Goal: Task Accomplishment & Management: Use online tool/utility

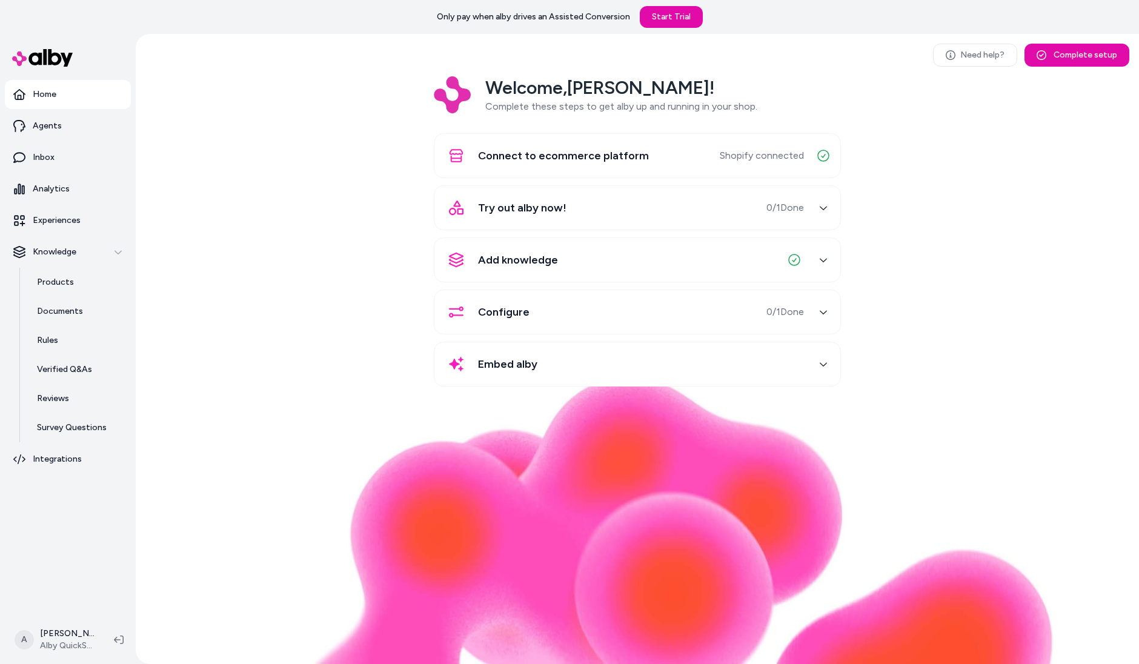
click at [303, 54] on div "Need help? Complete setup Welcome, [PERSON_NAME] ! Complete these steps to get …" at bounding box center [637, 349] width 1003 height 630
click at [99, 230] on link "Experiences" at bounding box center [68, 220] width 126 height 29
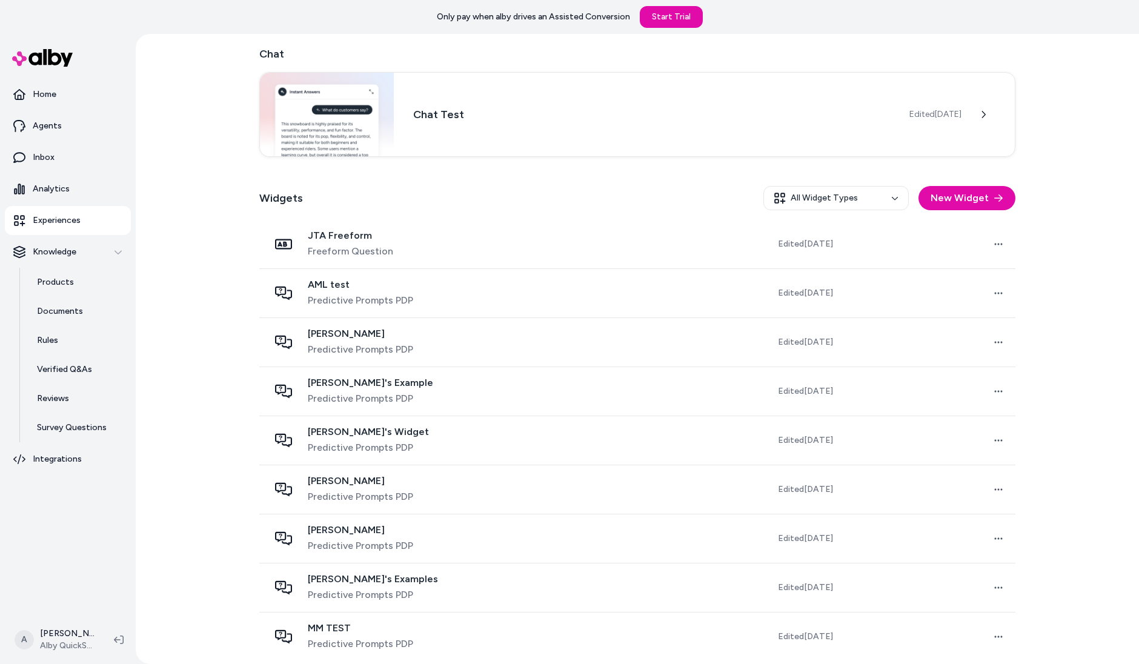
scroll to position [219, 0]
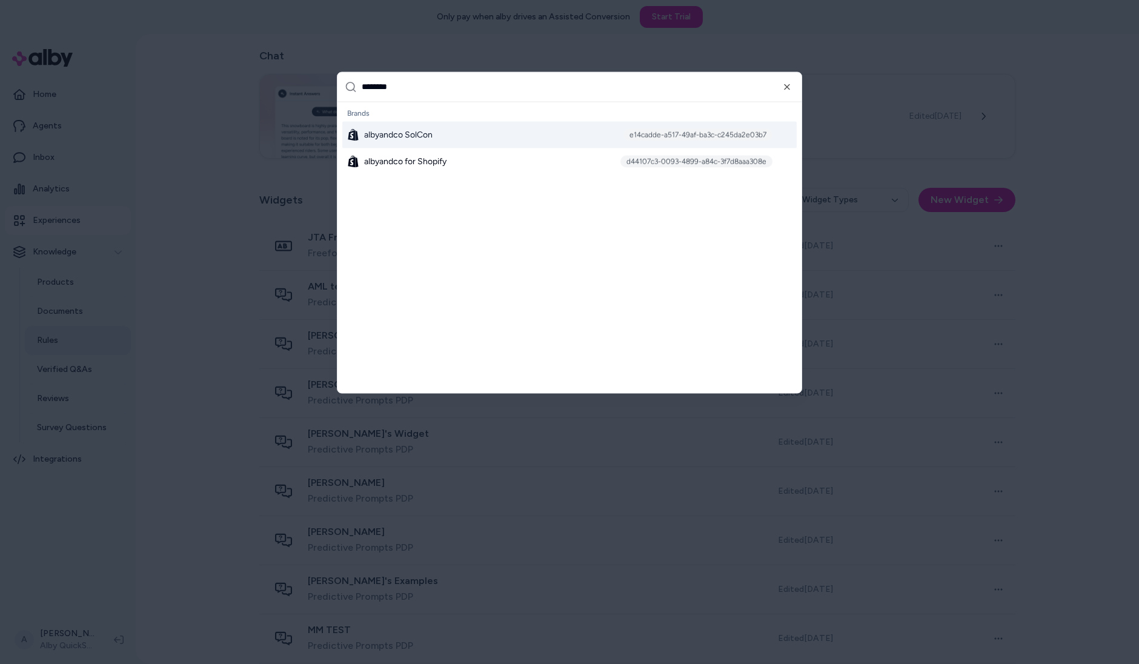
type input "*********"
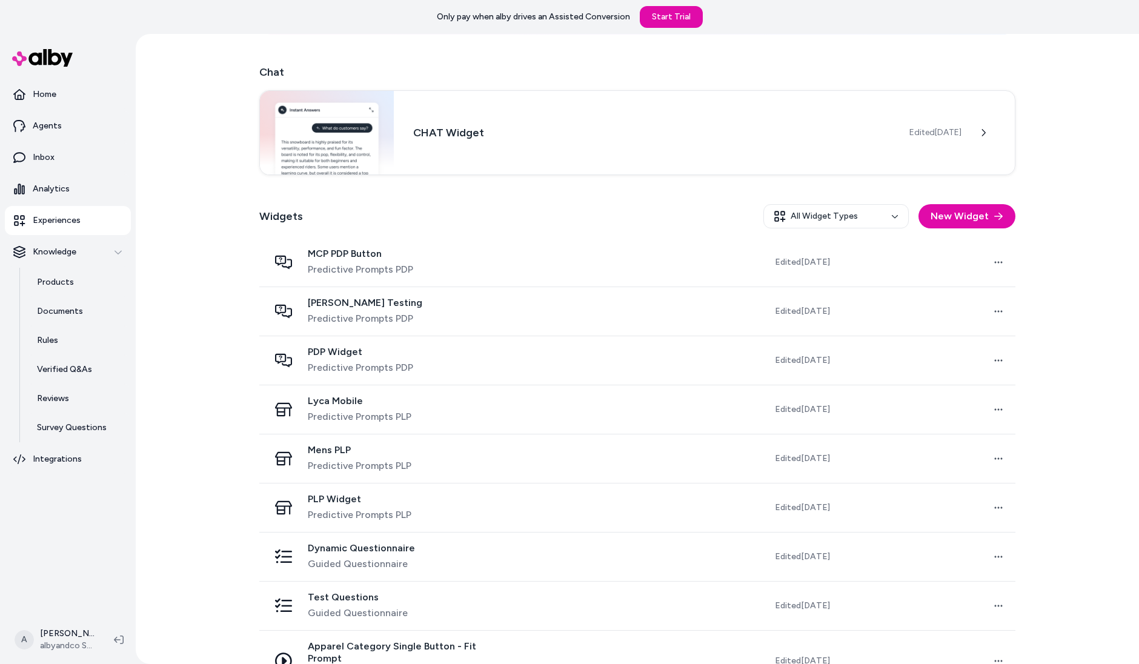
scroll to position [237, 0]
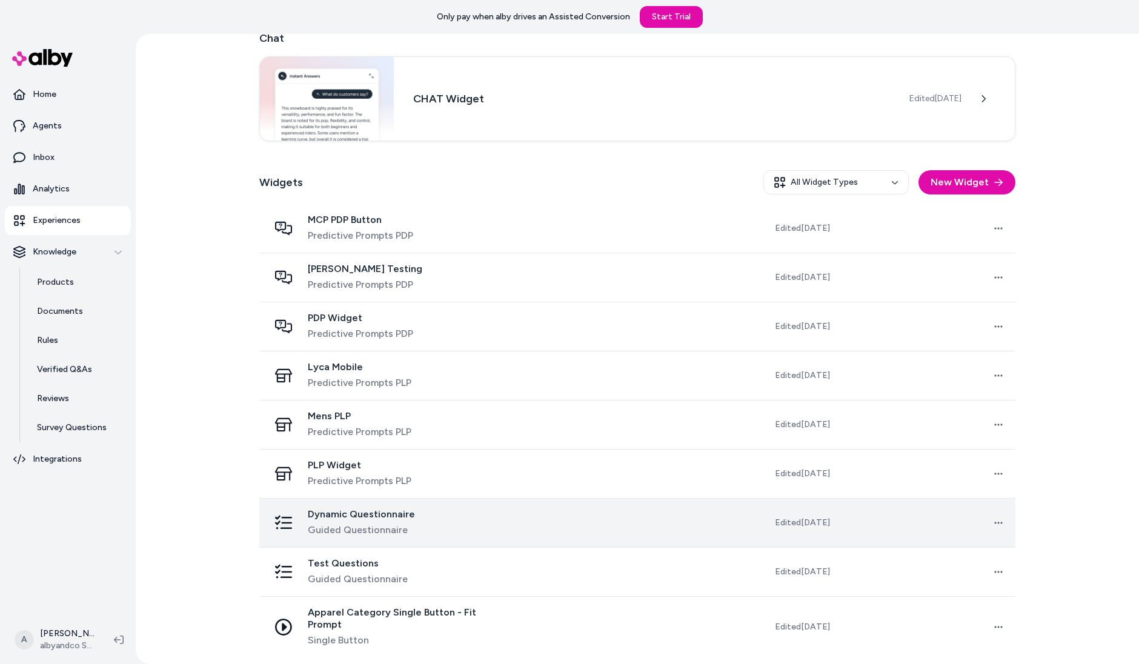
click at [374, 515] on span "Dynamic Questionnaire" at bounding box center [361, 514] width 107 height 12
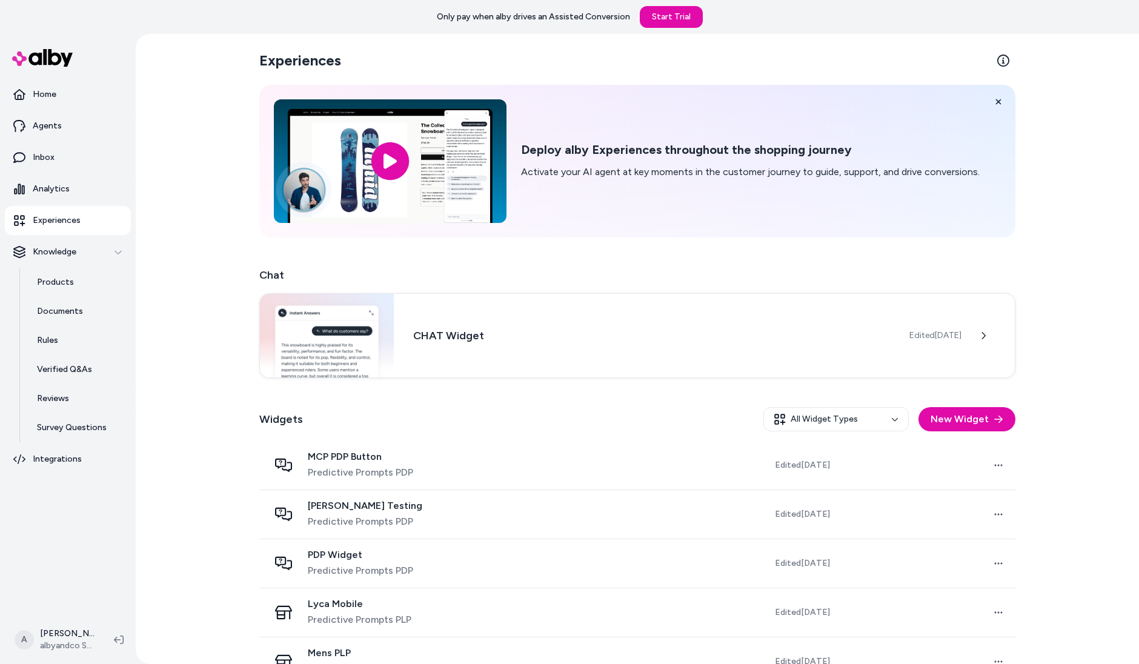
click at [374, 515] on div "Experiences Deploy alby Experiences throughout the shopping journey Activate yo…" at bounding box center [637, 349] width 1003 height 630
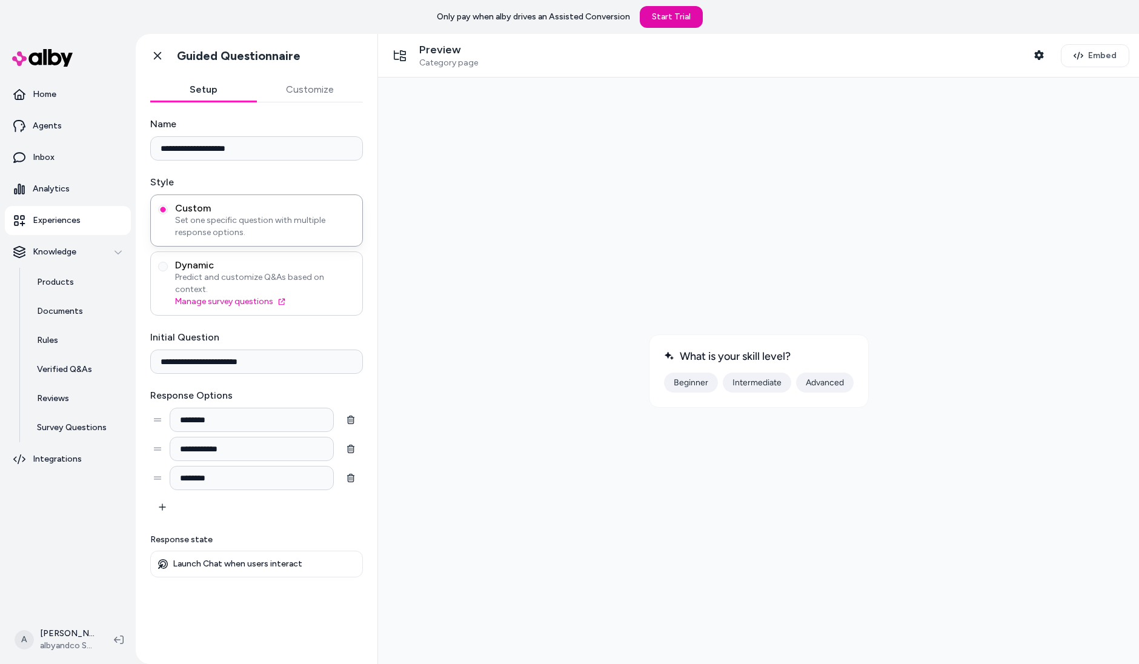
click at [195, 277] on span "Predict and customize Q&As based on context." at bounding box center [265, 283] width 180 height 24
click at [168, 271] on button "Dynamic Predict and customize Q&As based on context. Manage survey questions" at bounding box center [163, 267] width 10 height 10
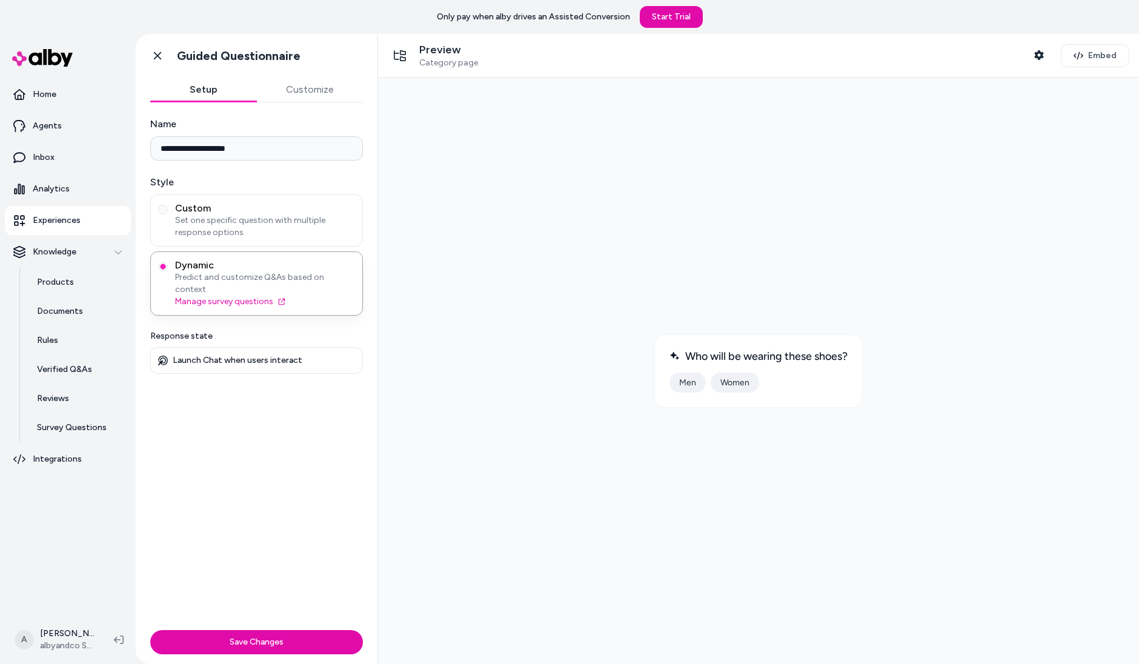
click at [747, 291] on div at bounding box center [758, 370] width 741 height 567
click at [747, 257] on div at bounding box center [758, 370] width 741 height 567
click at [42, 275] on link "Products" at bounding box center [78, 282] width 106 height 29
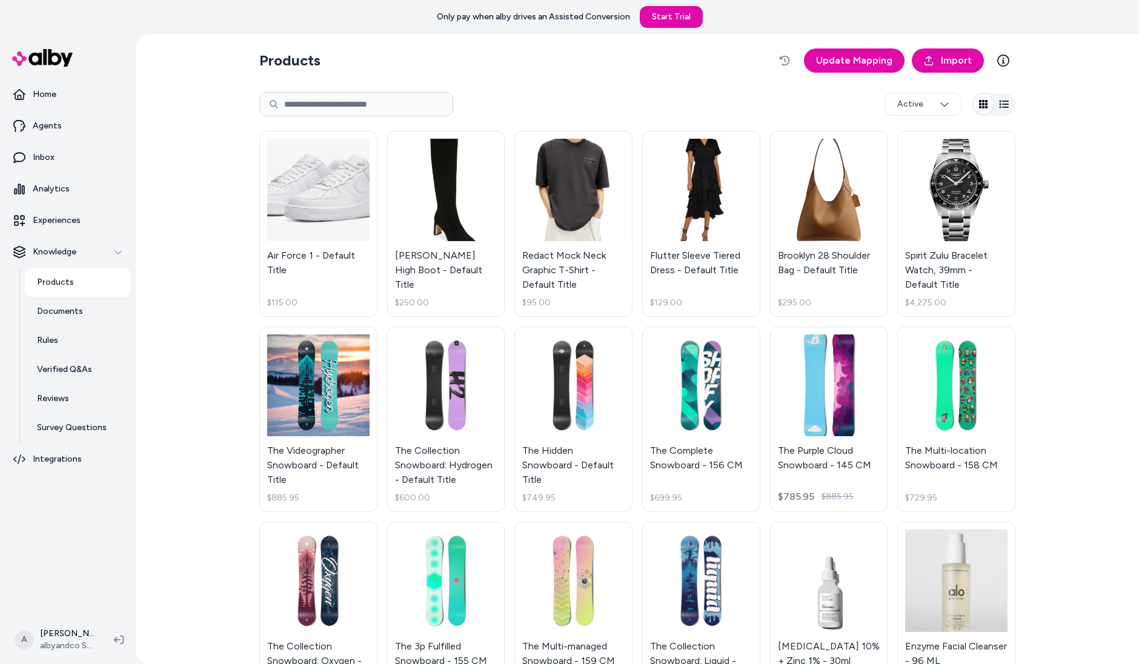
click at [676, 70] on section "Products Update Mapping Import" at bounding box center [637, 61] width 756 height 34
click at [74, 223] on p "Experiences" at bounding box center [57, 220] width 48 height 12
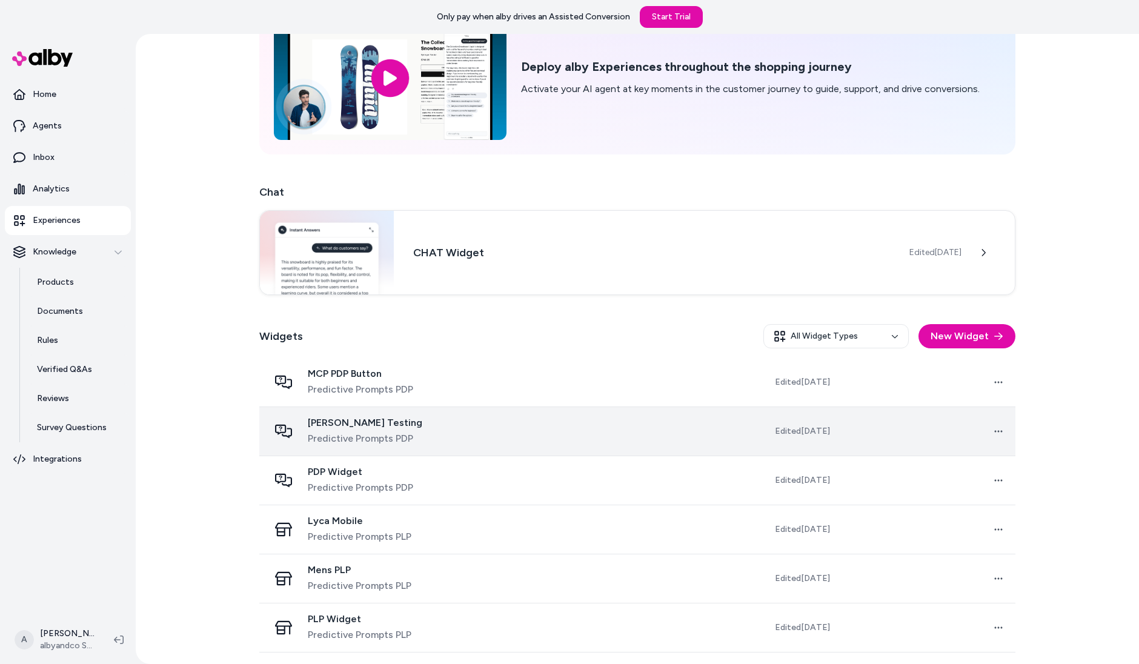
scroll to position [87, 0]
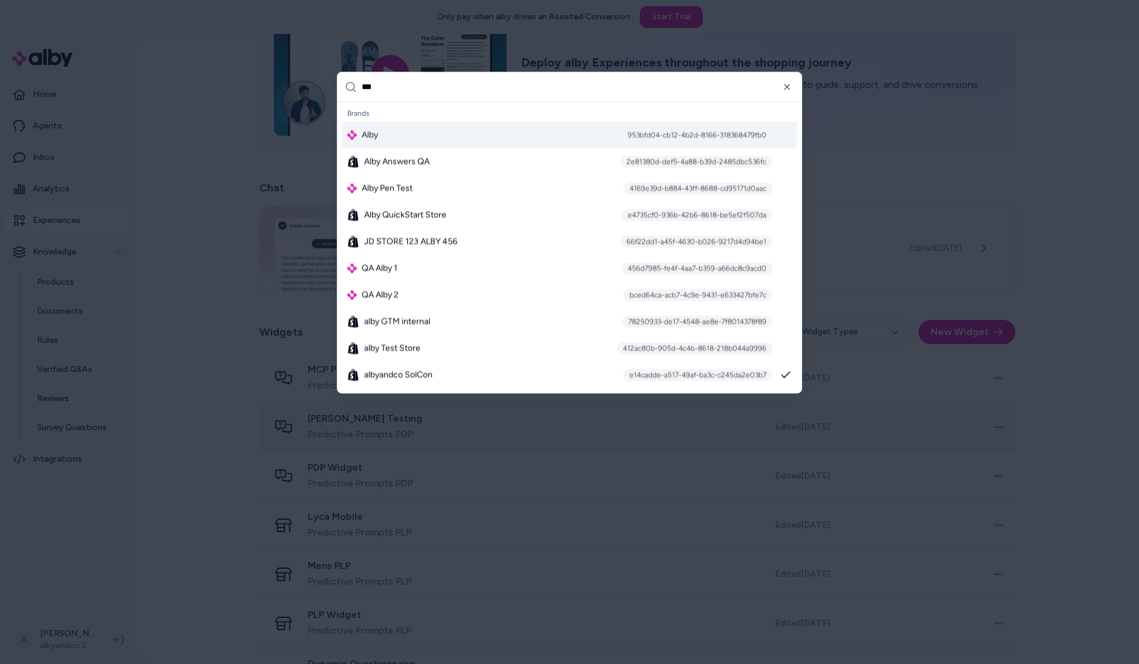
type input "****"
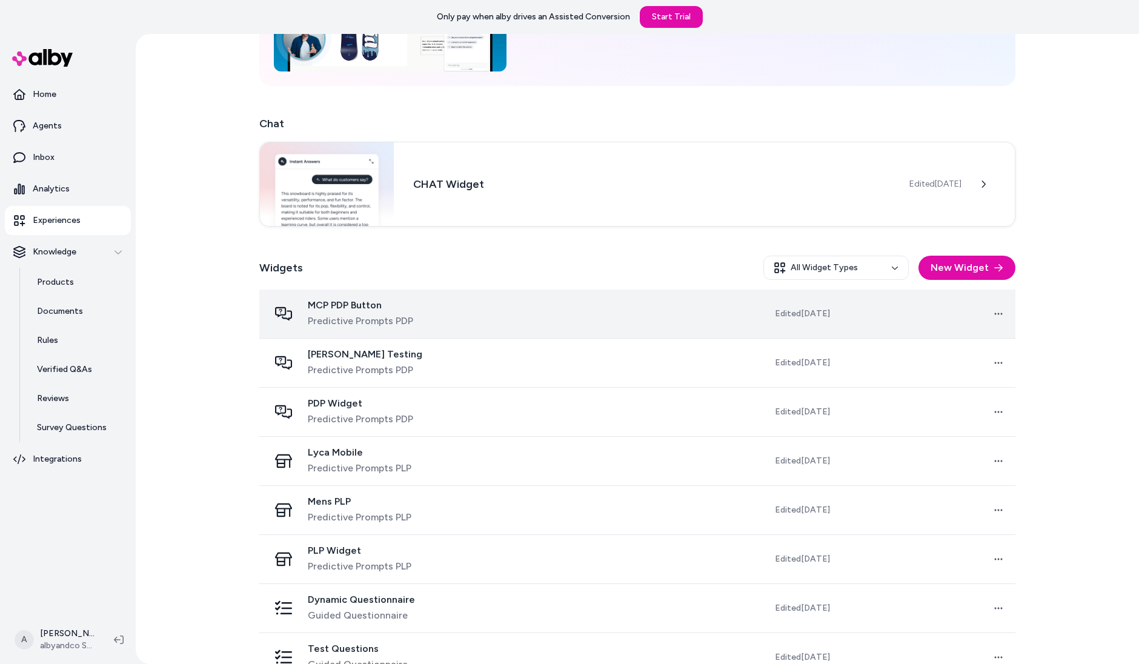
scroll to position [237, 0]
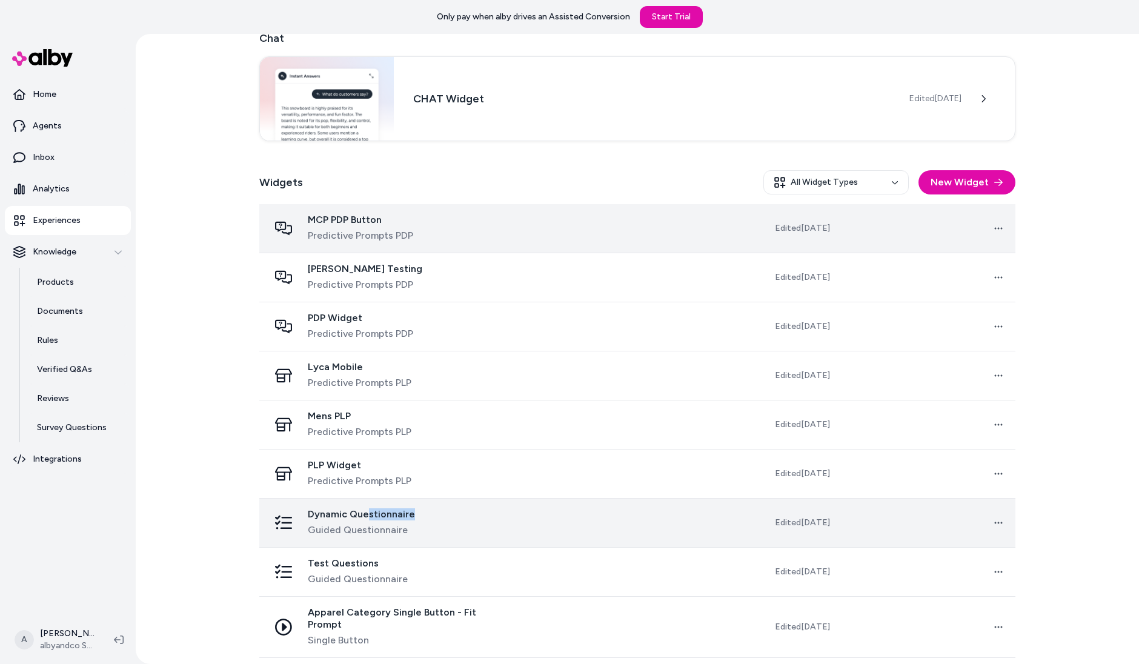
click at [368, 518] on div "Dynamic Questionnaire Guided Questionnaire" at bounding box center [361, 522] width 107 height 29
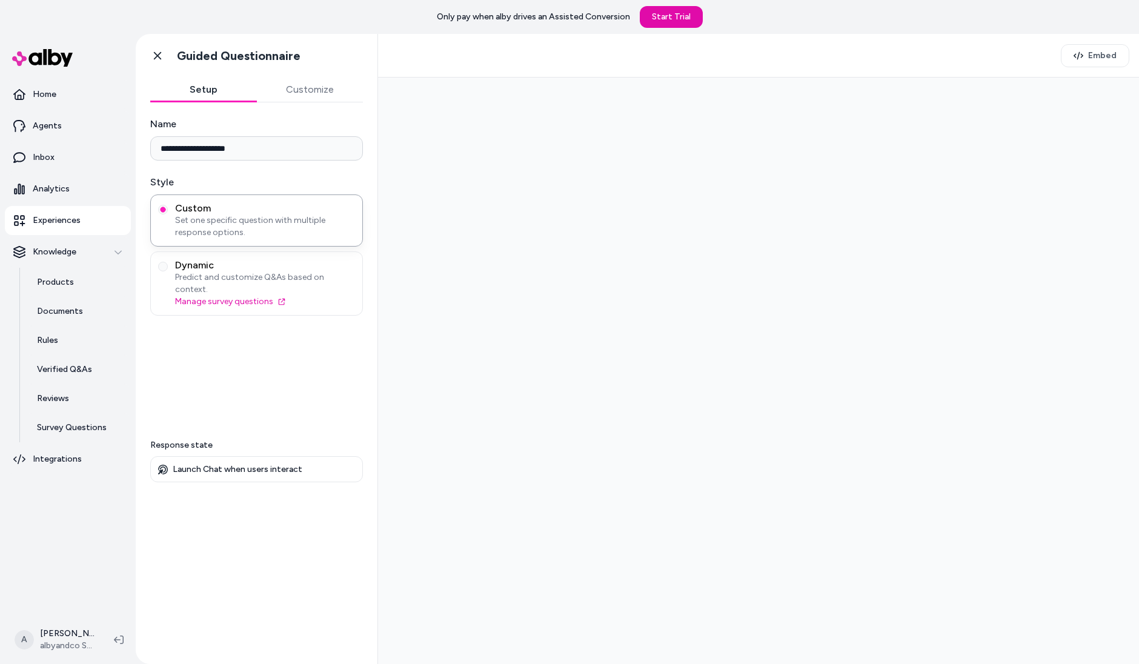
click at [368, 518] on div "**********" at bounding box center [257, 375] width 242 height 547
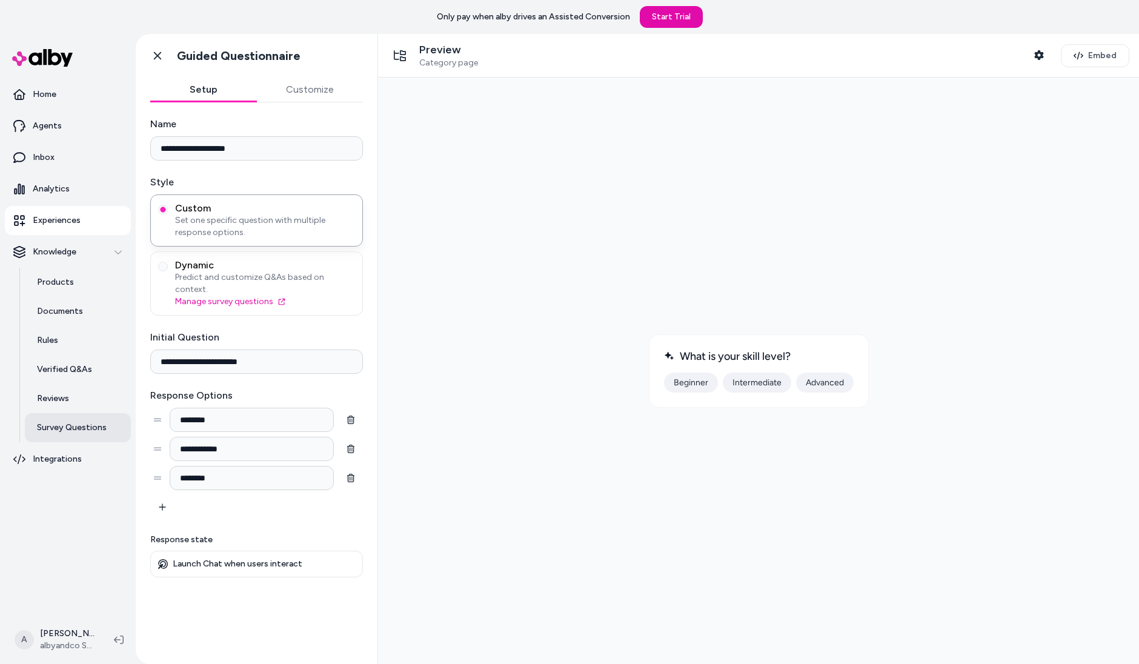
click at [85, 425] on p "Survey Questions" at bounding box center [72, 428] width 70 height 12
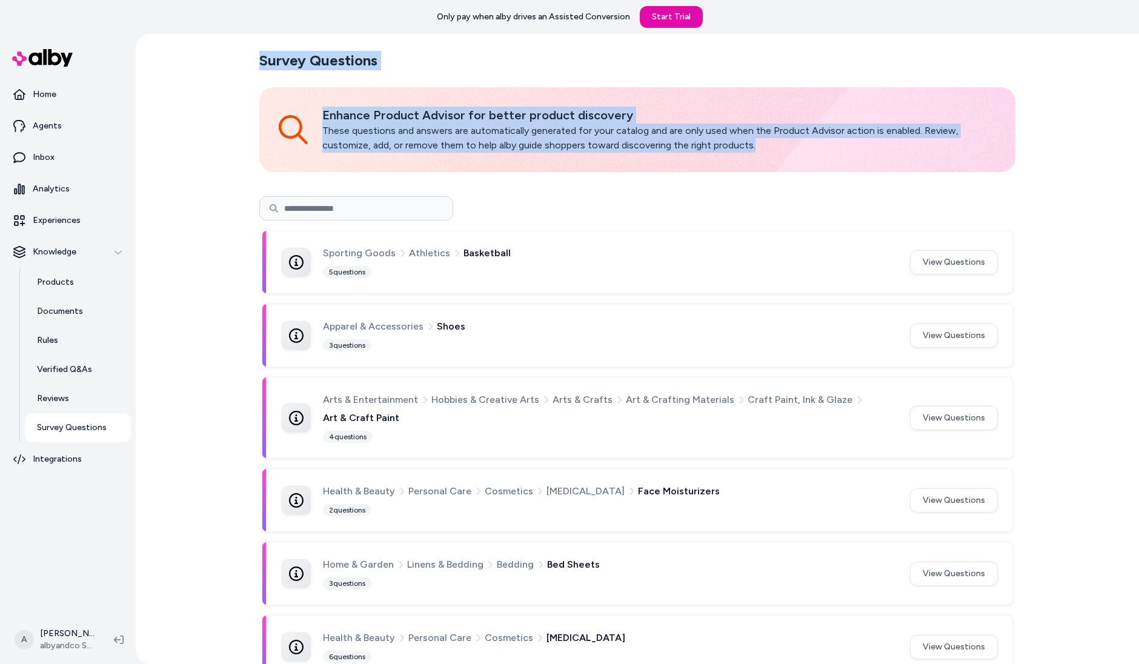
drag, startPoint x: 833, startPoint y: 152, endPoint x: 239, endPoint y: 55, distance: 601.5
click at [239, 55] on div "Survey Questions Enhance Product Advisor for better product discovery These que…" at bounding box center [637, 349] width 1003 height 630
drag, startPoint x: 239, startPoint y: 55, endPoint x: 772, endPoint y: 138, distance: 538.9
click at [772, 138] on div "Survey Questions Enhance Product Advisor for better product discovery These que…" at bounding box center [637, 349] width 1003 height 630
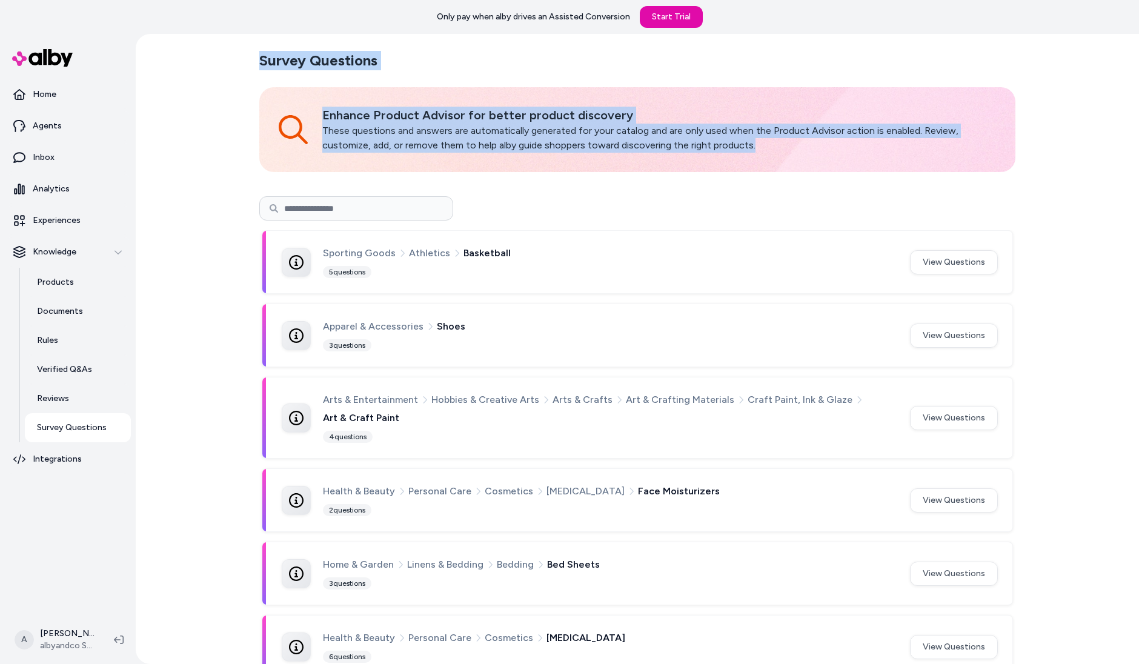
click at [772, 138] on p "These questions and answers are automatically generated for your catalog and ar…" at bounding box center [658, 138] width 673 height 29
drag, startPoint x: 798, startPoint y: 159, endPoint x: 236, endPoint y: 55, distance: 571.0
click at [236, 55] on div "Survey Questions Enhance Product Advisor for better product discovery These que…" at bounding box center [637, 349] width 1003 height 630
click at [235, 55] on div "Survey Questions Enhance Product Advisor for better product discovery These que…" at bounding box center [637, 349] width 1003 height 630
drag, startPoint x: 235, startPoint y: 55, endPoint x: 867, endPoint y: 151, distance: 639.5
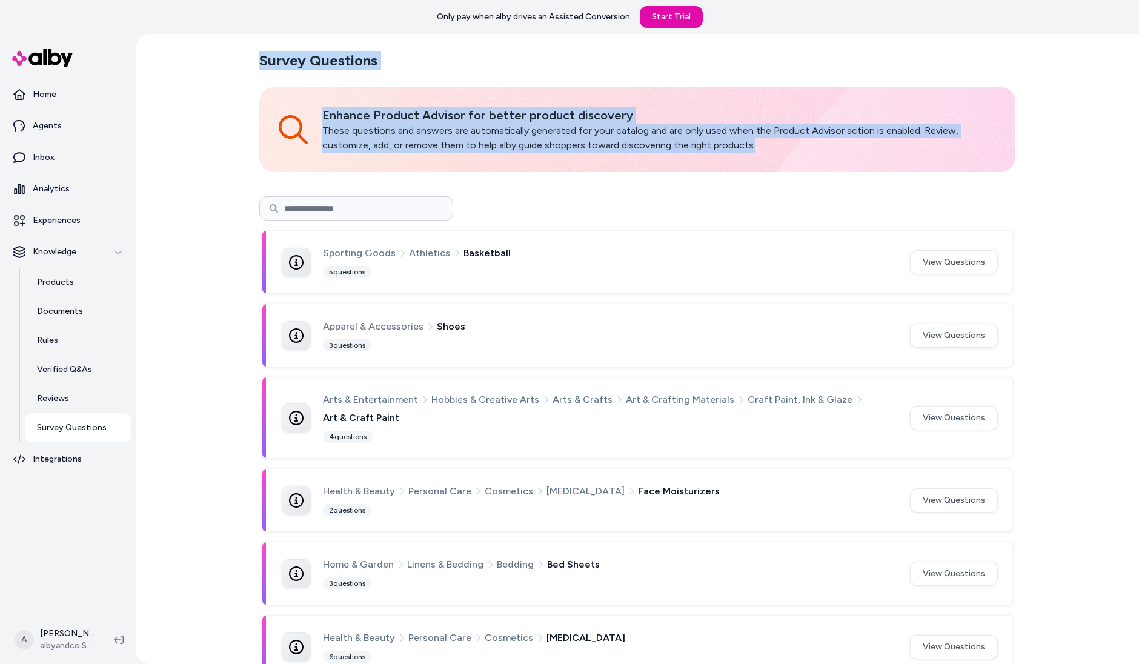
click at [867, 151] on div "Survey Questions Enhance Product Advisor for better product discovery These que…" at bounding box center [637, 349] width 1003 height 630
click at [867, 151] on p "These questions and answers are automatically generated for your catalog and ar…" at bounding box center [658, 138] width 673 height 29
drag, startPoint x: 867, startPoint y: 151, endPoint x: 246, endPoint y: 54, distance: 628.3
click at [246, 54] on div "Survey Questions Enhance Product Advisor for better product discovery These que…" at bounding box center [637, 349] width 1003 height 630
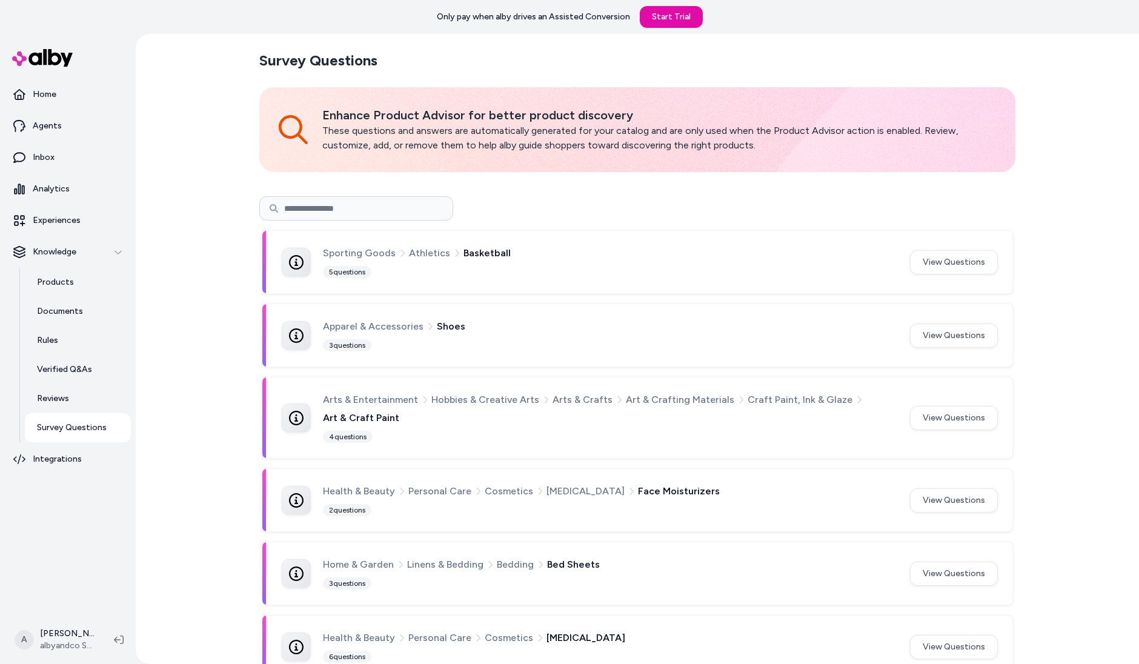
click at [372, 158] on div "Enhance Product Advisor for better product discovery These questions and answer…" at bounding box center [637, 129] width 756 height 85
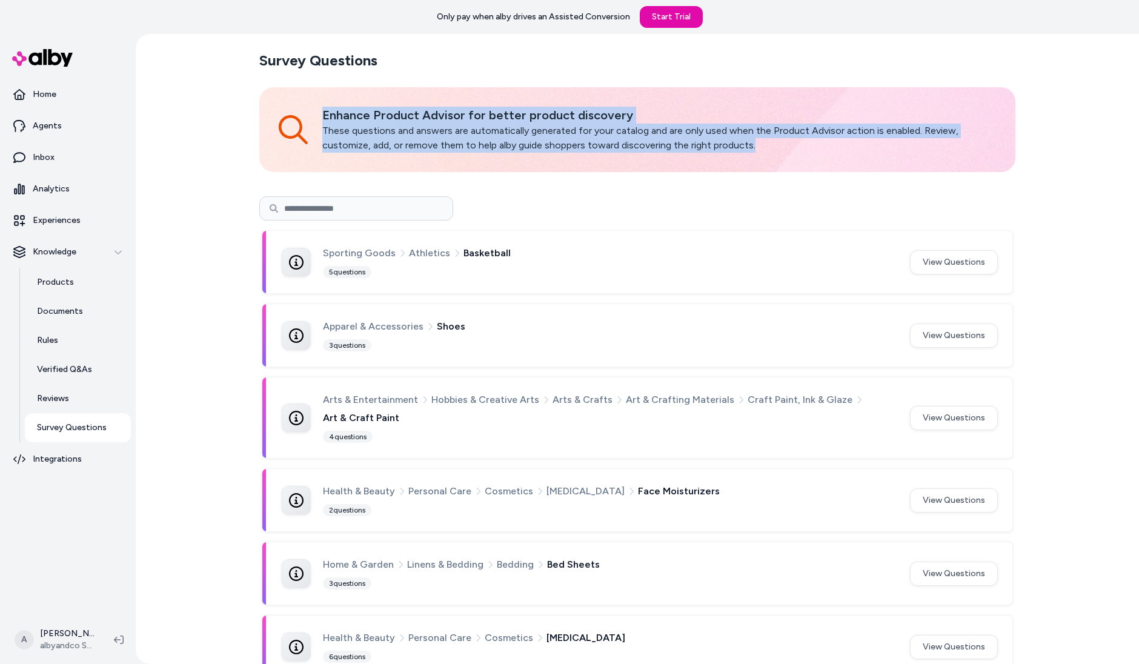
drag, startPoint x: 319, startPoint y: 117, endPoint x: 1002, endPoint y: 149, distance: 683.3
click at [1002, 149] on div "Enhance Product Advisor for better product discovery These questions and answer…" at bounding box center [637, 129] width 756 height 85
click at [1002, 145] on div "Enhance Product Advisor for better product discovery These questions and answer…" at bounding box center [637, 129] width 756 height 85
drag, startPoint x: 996, startPoint y: 148, endPoint x: 253, endPoint y: 64, distance: 747.8
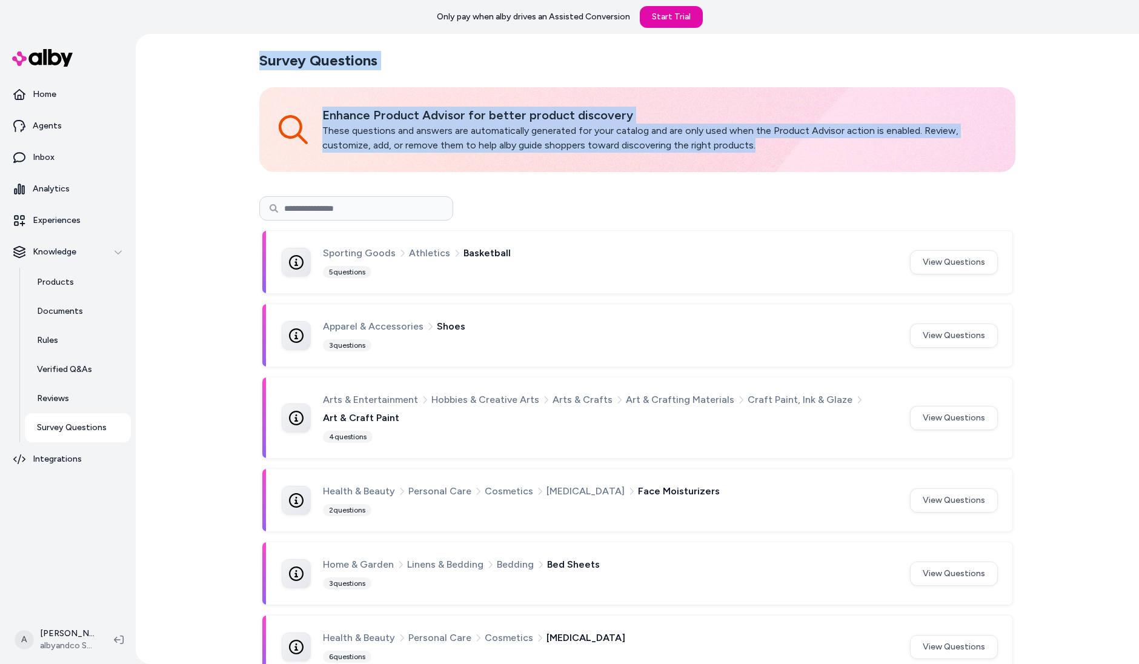
click at [85, 426] on p "Survey Questions" at bounding box center [72, 428] width 70 height 12
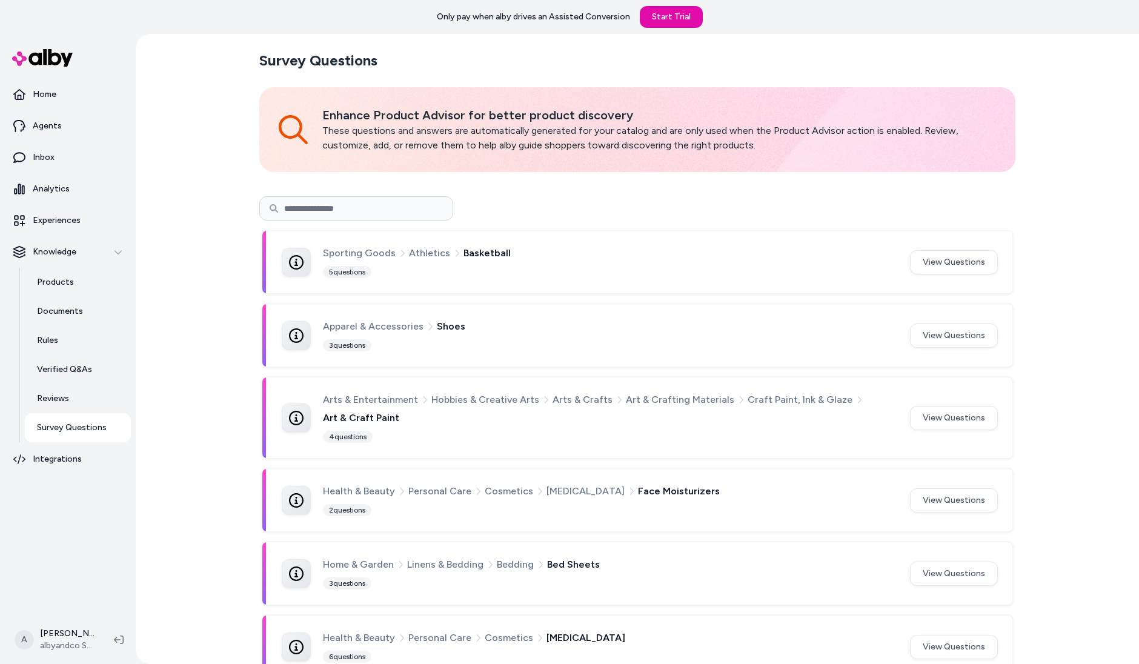
click at [300, 96] on div "Enhance Product Advisor for better product discovery These questions and answer…" at bounding box center [637, 129] width 756 height 85
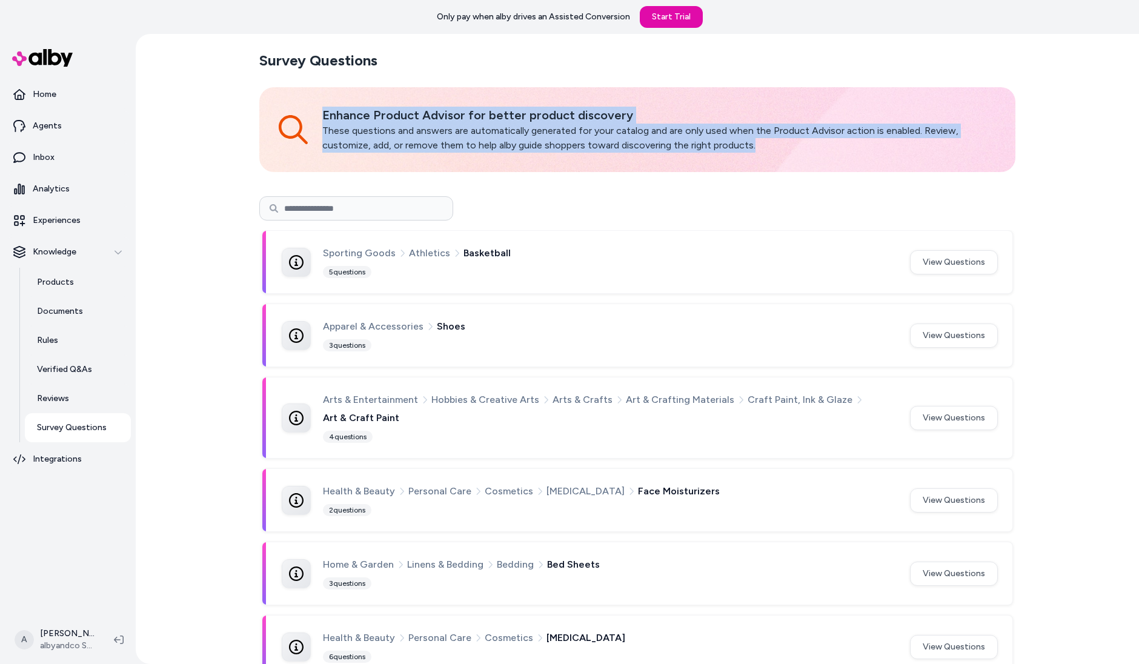
drag, startPoint x: 311, startPoint y: 103, endPoint x: 825, endPoint y: 156, distance: 516.9
click at [825, 156] on div "Enhance Product Advisor for better product discovery These questions and answer…" at bounding box center [637, 129] width 756 height 85
drag, startPoint x: 866, startPoint y: 143, endPoint x: 229, endPoint y: 46, distance: 644.4
click at [230, 45] on div "Survey Questions Enhance Product Advisor for better product discovery These que…" at bounding box center [637, 349] width 1003 height 630
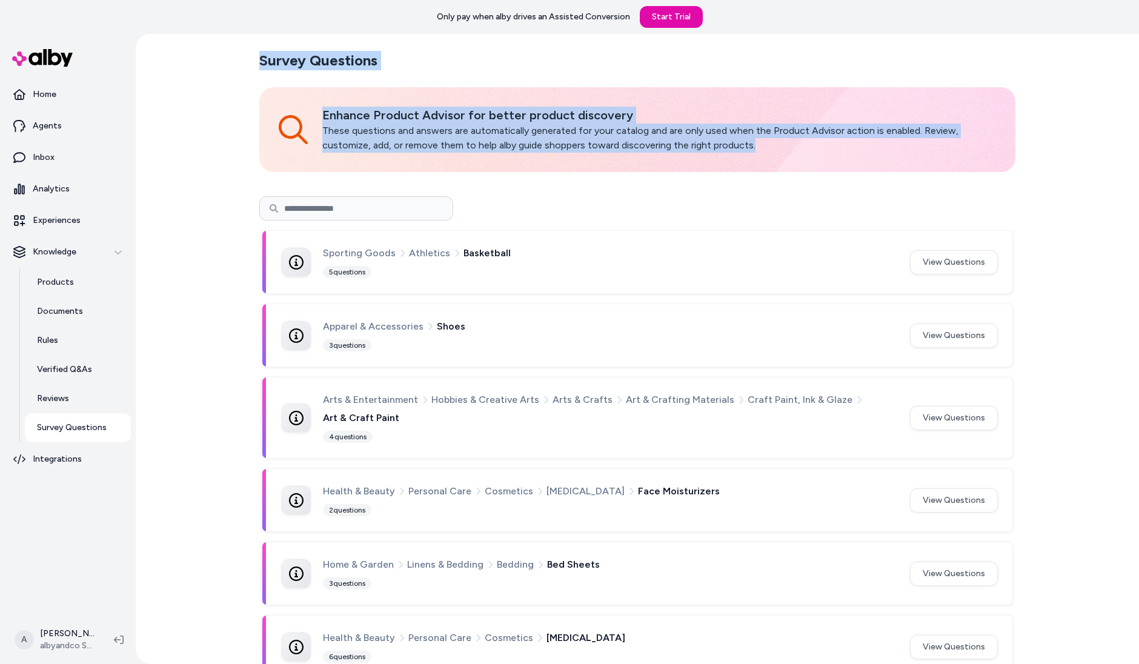
click at [229, 46] on div "Survey Questions Enhance Product Advisor for better product discovery These que…" at bounding box center [637, 349] width 1003 height 630
drag, startPoint x: 229, startPoint y: 46, endPoint x: 790, endPoint y: 165, distance: 573.2
click at [790, 165] on div "Survey Questions Enhance Product Advisor for better product discovery These que…" at bounding box center [637, 349] width 1003 height 630
click at [790, 165] on div "Enhance Product Advisor for better product discovery These questions and answer…" at bounding box center [637, 129] width 756 height 85
drag, startPoint x: 710, startPoint y: 153, endPoint x: 232, endPoint y: 53, distance: 488.9
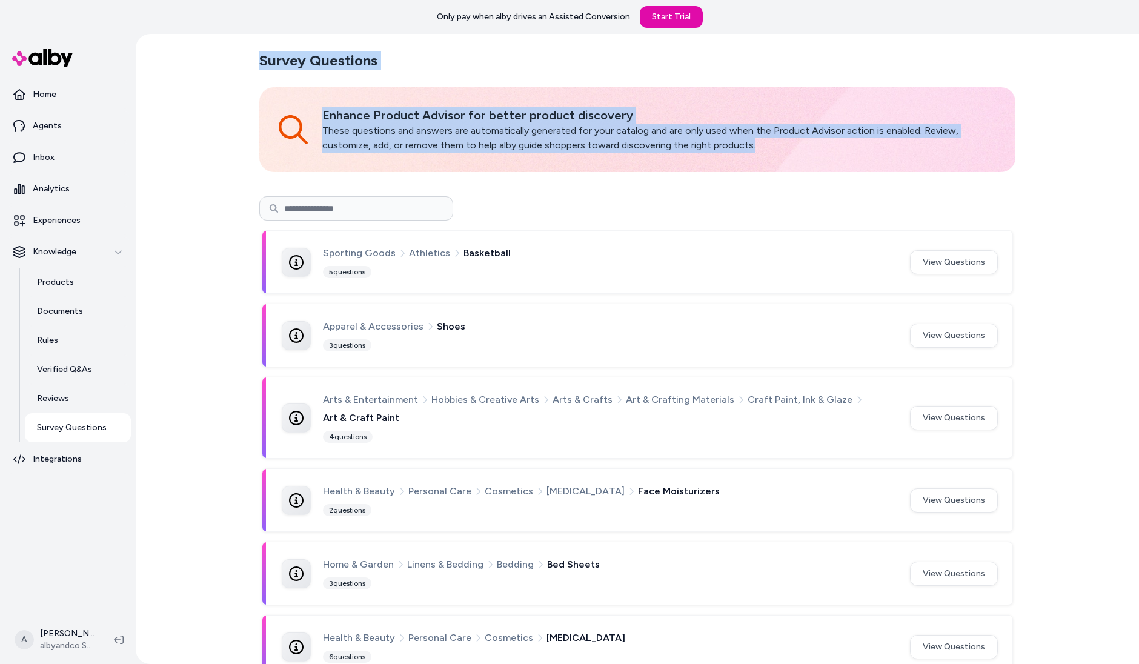
click at [233, 53] on div "Survey Questions Enhance Product Advisor for better product discovery These que…" at bounding box center [637, 349] width 1003 height 630
click at [232, 53] on div "Survey Questions Enhance Product Advisor for better product discovery These que…" at bounding box center [637, 349] width 1003 height 630
drag, startPoint x: 232, startPoint y: 53, endPoint x: 853, endPoint y: 167, distance: 631.1
click at [853, 167] on div "Survey Questions Enhance Product Advisor for better product discovery These que…" at bounding box center [637, 349] width 1003 height 630
click at [853, 167] on div "Enhance Product Advisor for better product discovery These questions and answer…" at bounding box center [637, 129] width 756 height 85
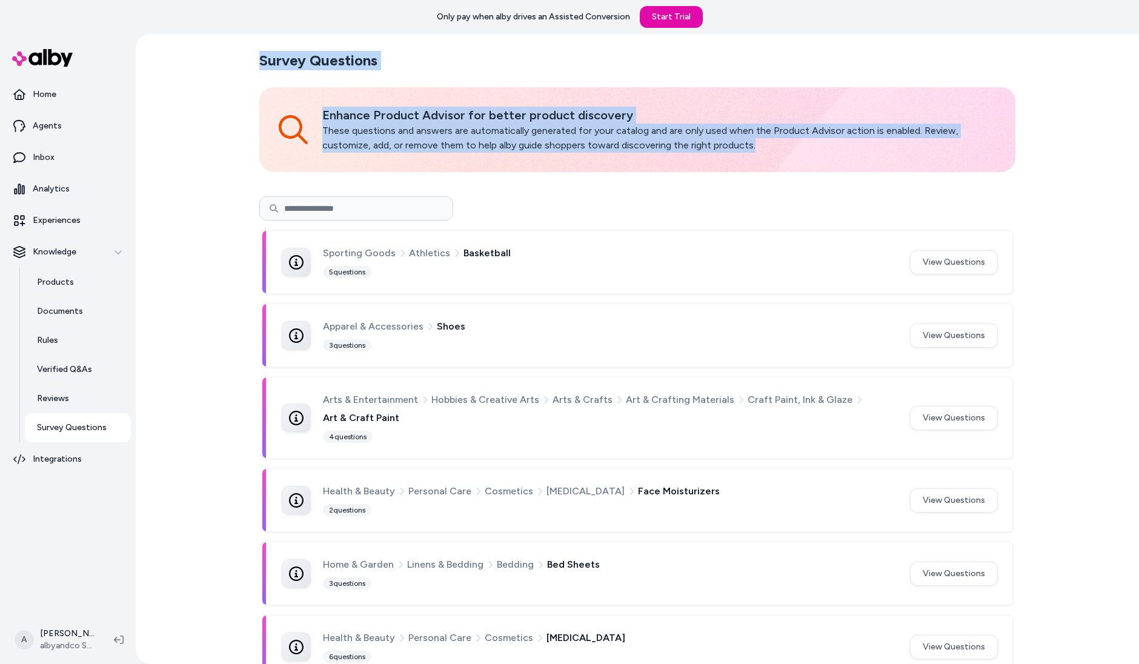
drag, startPoint x: 853, startPoint y: 167, endPoint x: 210, endPoint y: 37, distance: 655.5
click at [210, 37] on div "Survey Questions Enhance Product Advisor for better product discovery These que…" at bounding box center [637, 349] width 1003 height 630
